Goal: Register for event/course

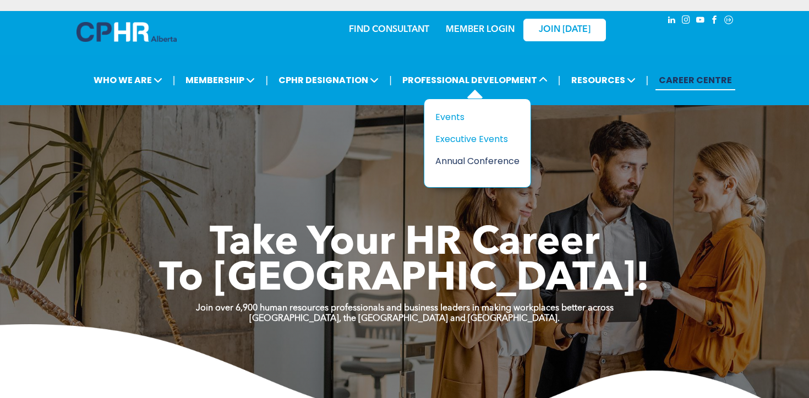
click at [455, 160] on div "Annual Conference" at bounding box center [474, 161] width 76 height 14
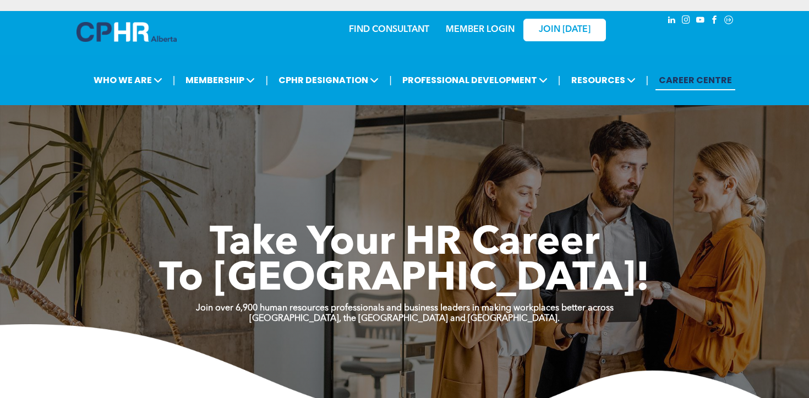
click at [488, 30] on link "MEMBER LOGIN" at bounding box center [480, 29] width 69 height 9
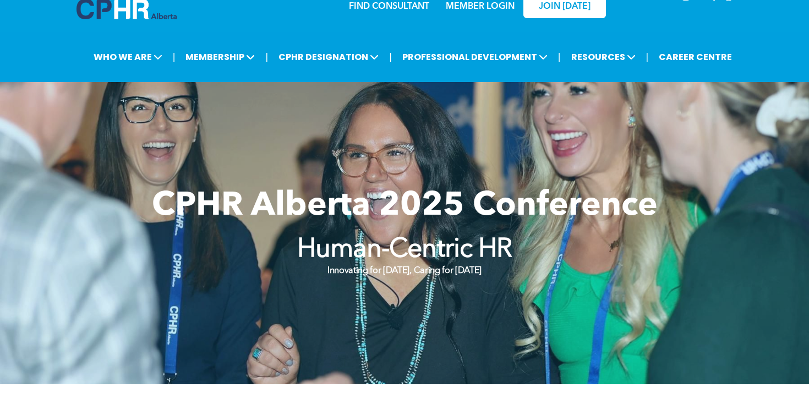
scroll to position [24, 0]
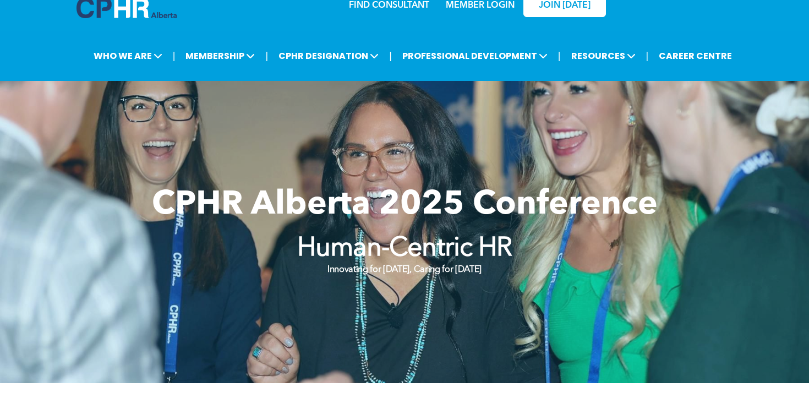
click at [435, 179] on div "CPHR Alberta 2025 Conference Human-Centric HR Innovating for [DATE], Caring for…" at bounding box center [404, 232] width 661 height 115
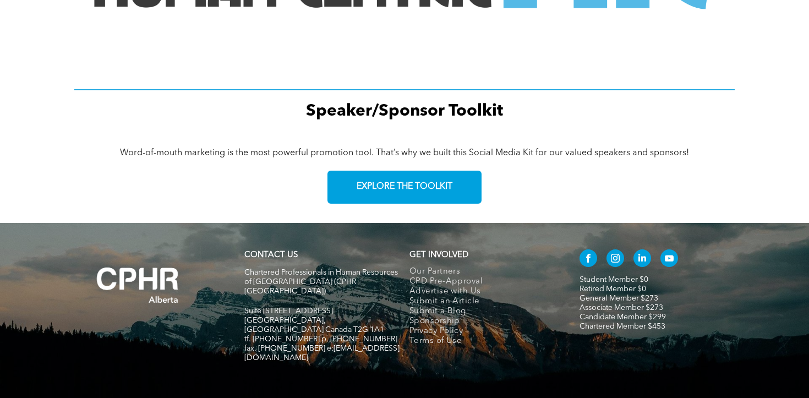
scroll to position [1589, 0]
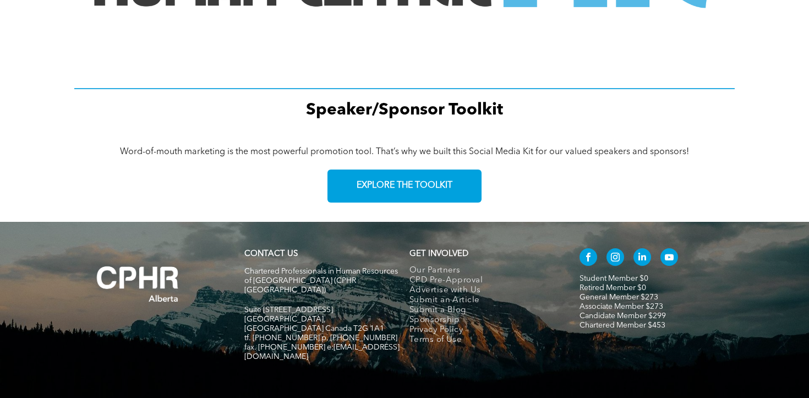
click at [435, 179] on link "EXPLORE THE TOOLKIT" at bounding box center [405, 186] width 154 height 33
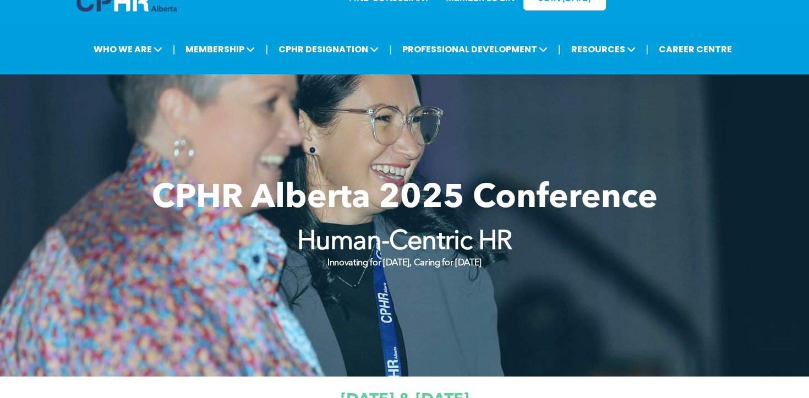
scroll to position [0, 0]
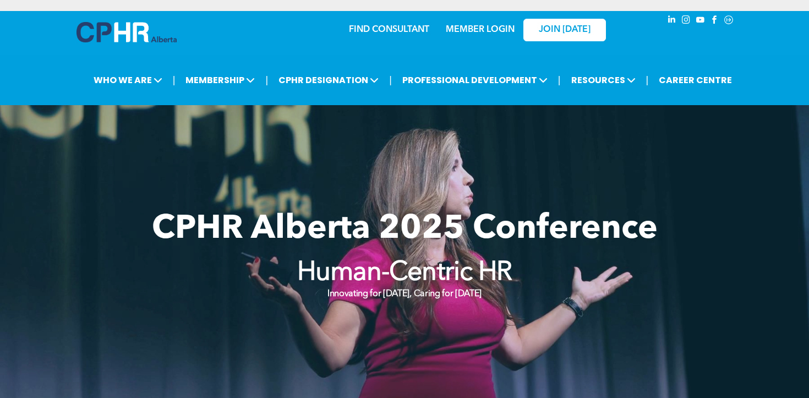
click at [459, 220] on span "CPHR Alberta 2025 Conference" at bounding box center [405, 229] width 506 height 33
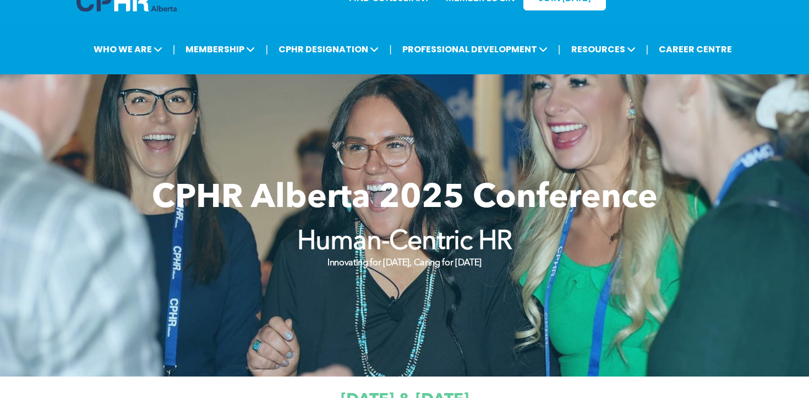
scroll to position [11, 0]
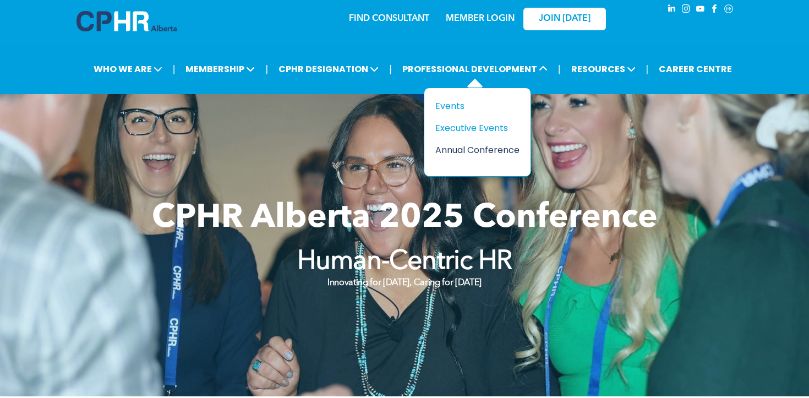
click at [462, 150] on div "Annual Conference" at bounding box center [474, 150] width 76 height 14
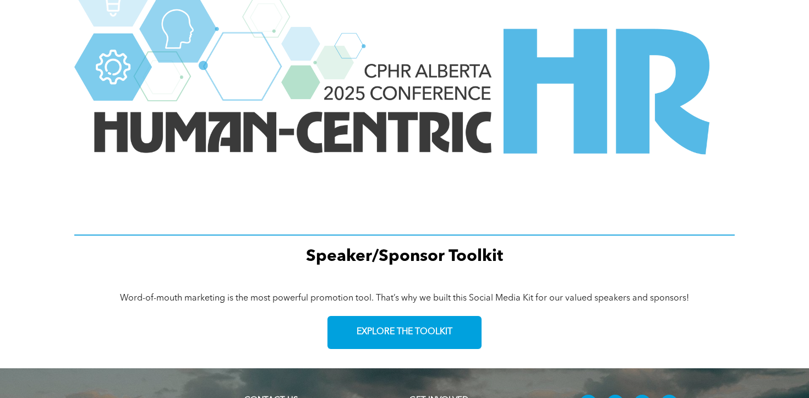
scroll to position [1493, 0]
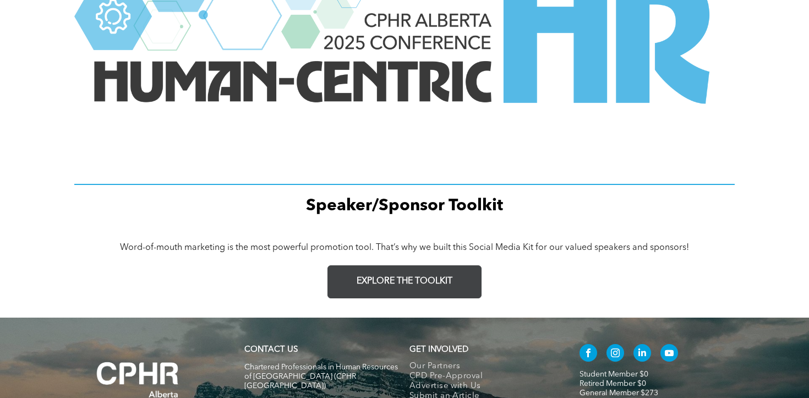
click at [405, 278] on span "EXPLORE THE TOOLKIT" at bounding box center [405, 281] width 96 height 10
